Goal: Task Accomplishment & Management: Use online tool/utility

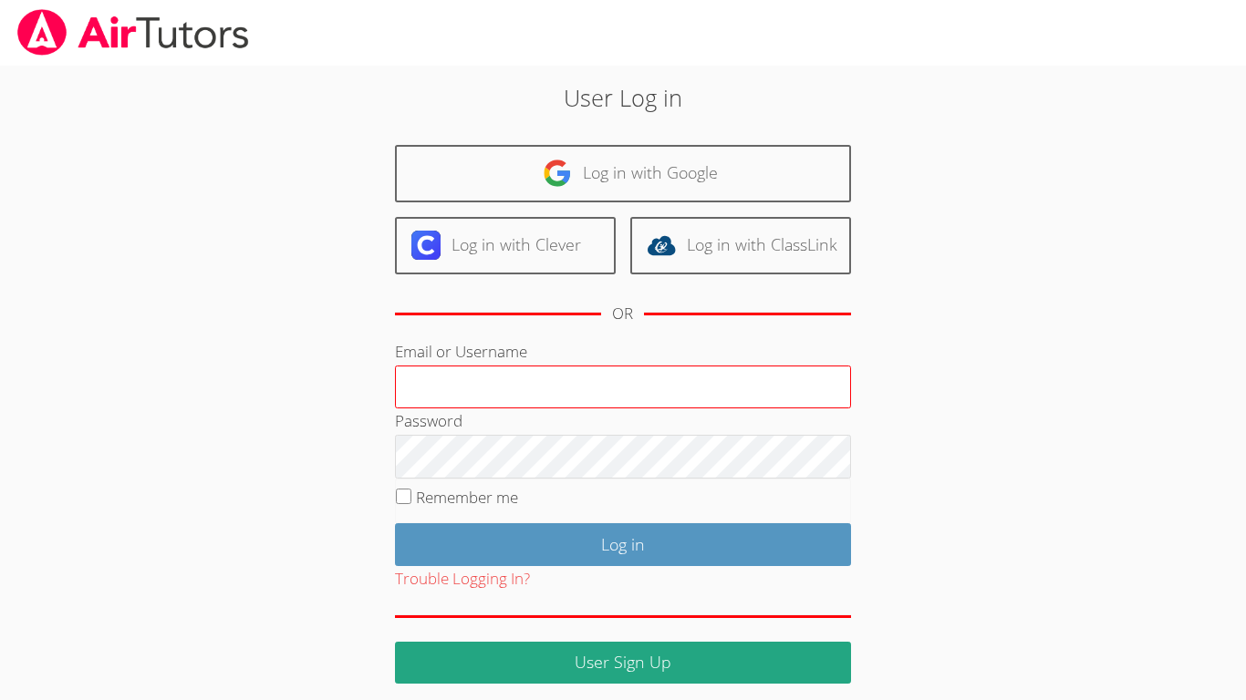
click at [440, 396] on input "Email or Username" at bounding box center [623, 388] width 456 height 44
type input "[EMAIL_ADDRESS][DOMAIN_NAME]"
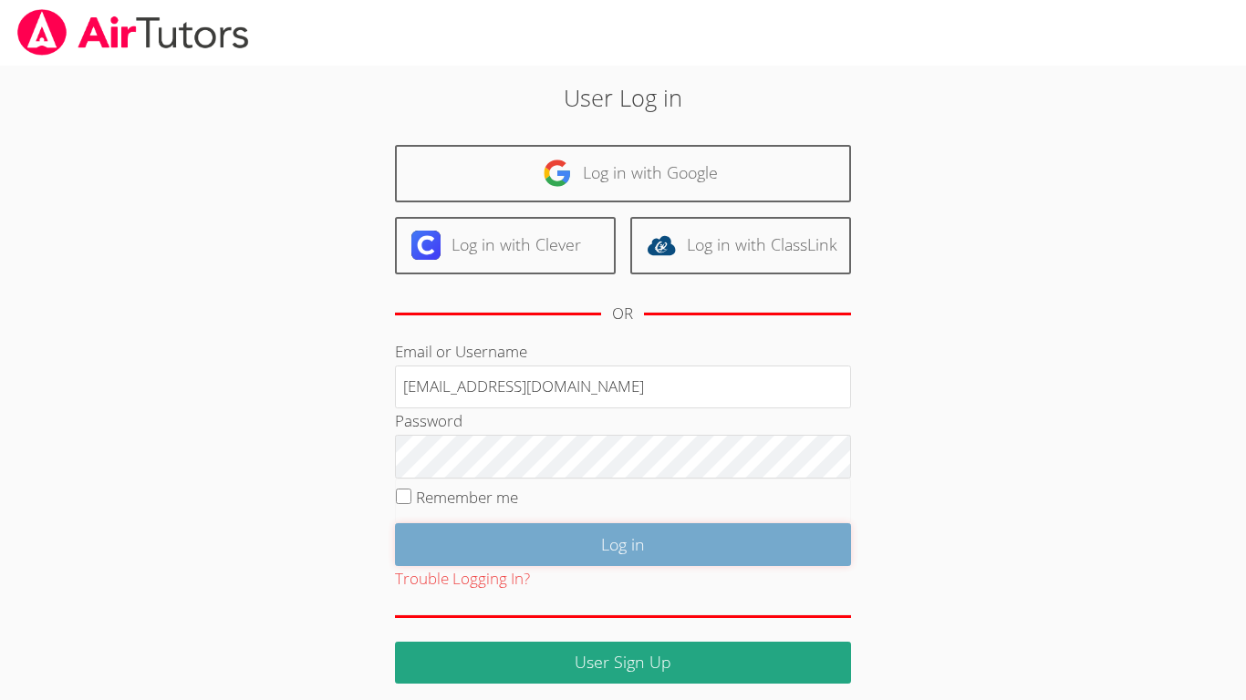
click at [528, 528] on input "Log in" at bounding box center [623, 544] width 456 height 43
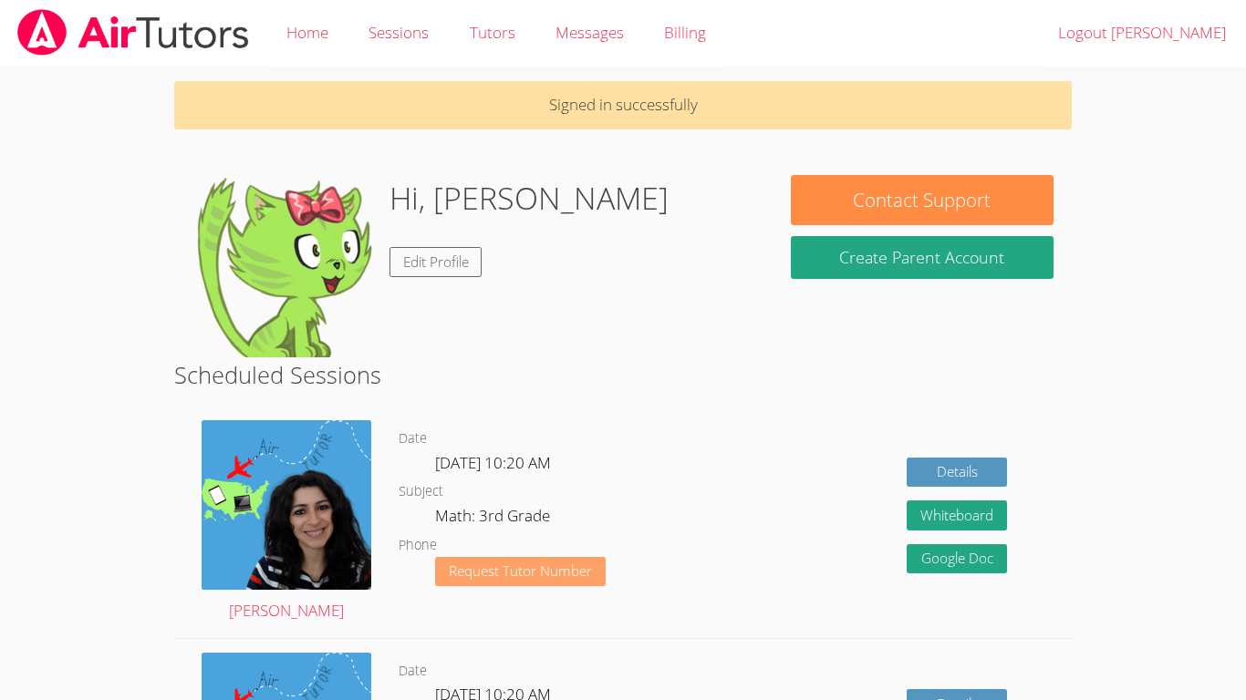
click at [567, 576] on span "Request Tutor Number" at bounding box center [520, 571] width 143 height 14
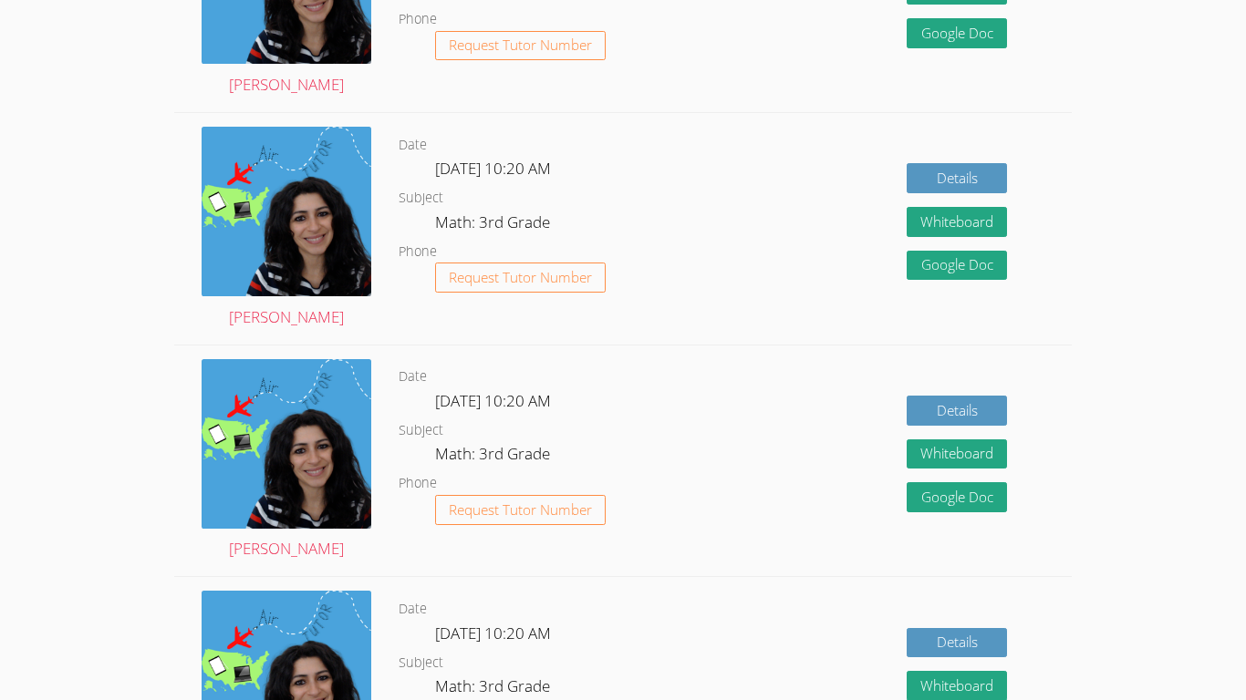
scroll to position [354, 0]
